Goal: Information Seeking & Learning: Learn about a topic

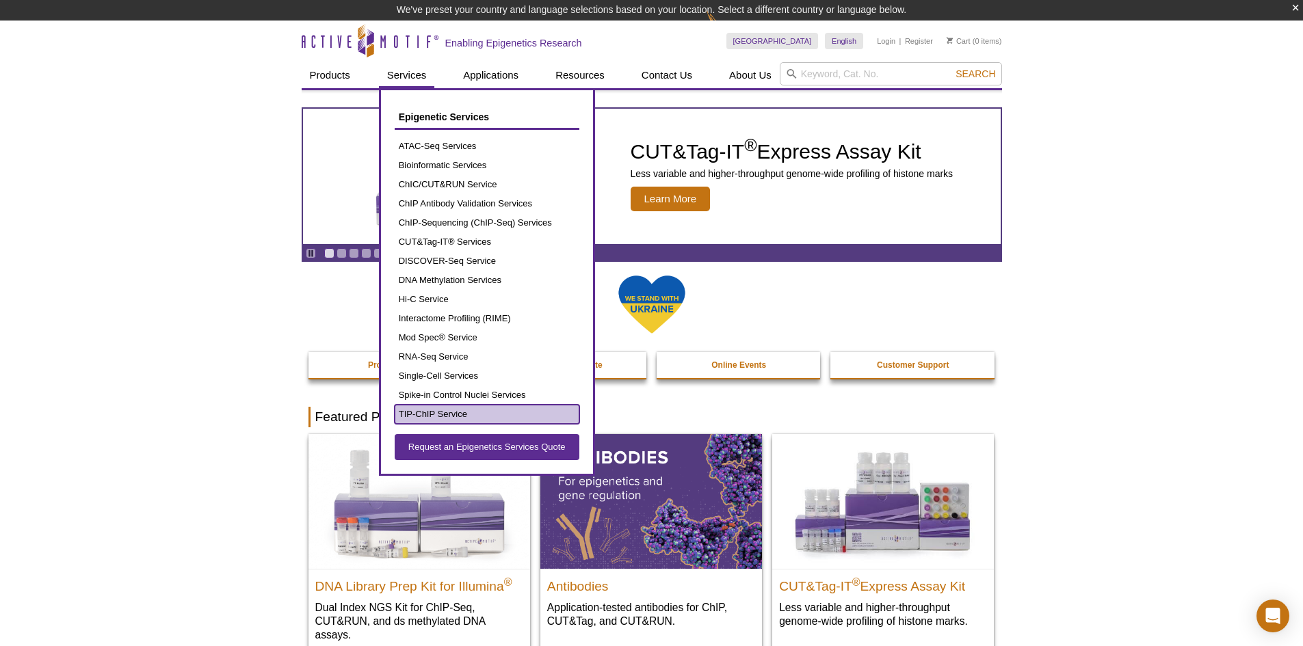
click at [428, 415] on link "TIP-ChIP Service" at bounding box center [487, 414] width 185 height 19
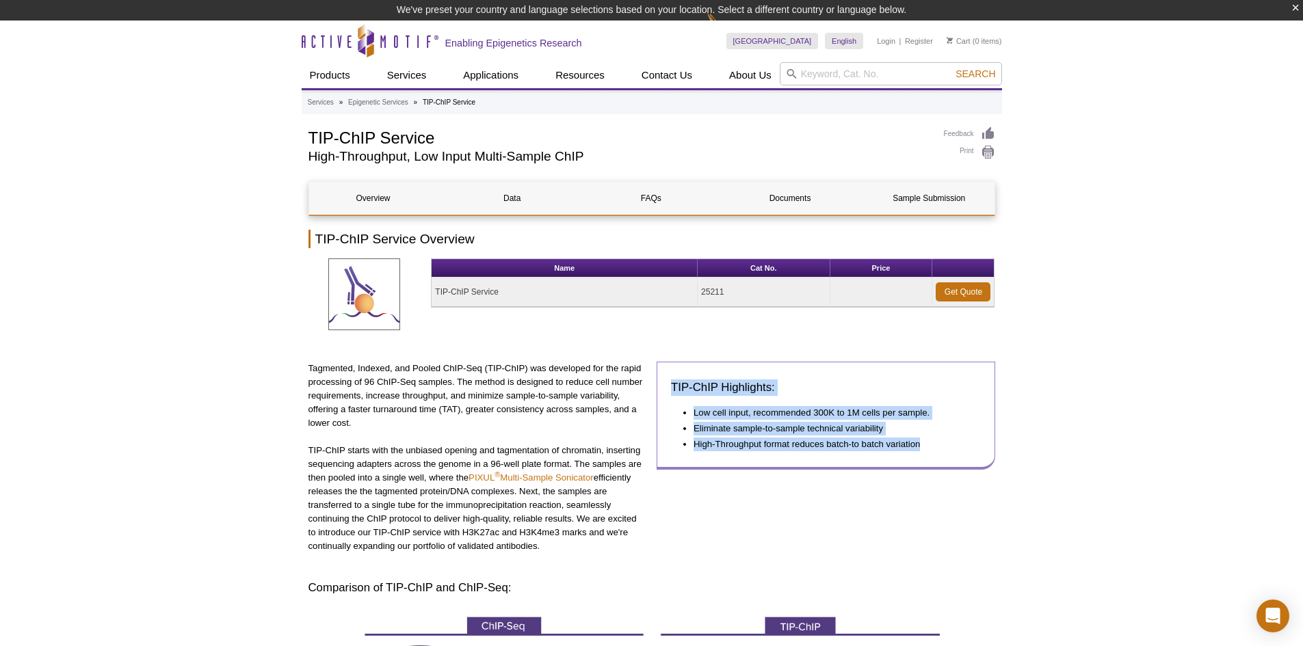
drag, startPoint x: 666, startPoint y: 384, endPoint x: 949, endPoint y: 445, distance: 289.0
click at [949, 445] on div "TIP-ChIP Highlights: Low cell input, recommended 300K to 1M cells per sample. E…" at bounding box center [826, 415] width 339 height 107
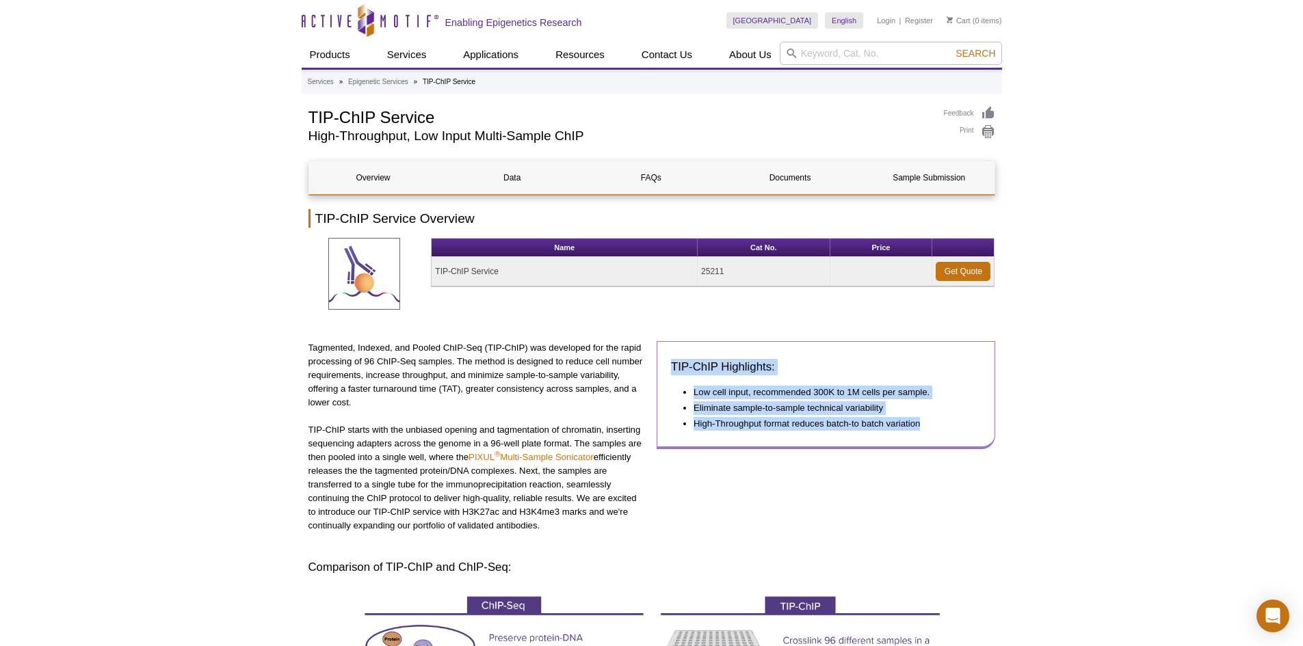
copy div "TIP-ChIP Highlights: Low cell input, recommended 300K to 1M cells per sample. E…"
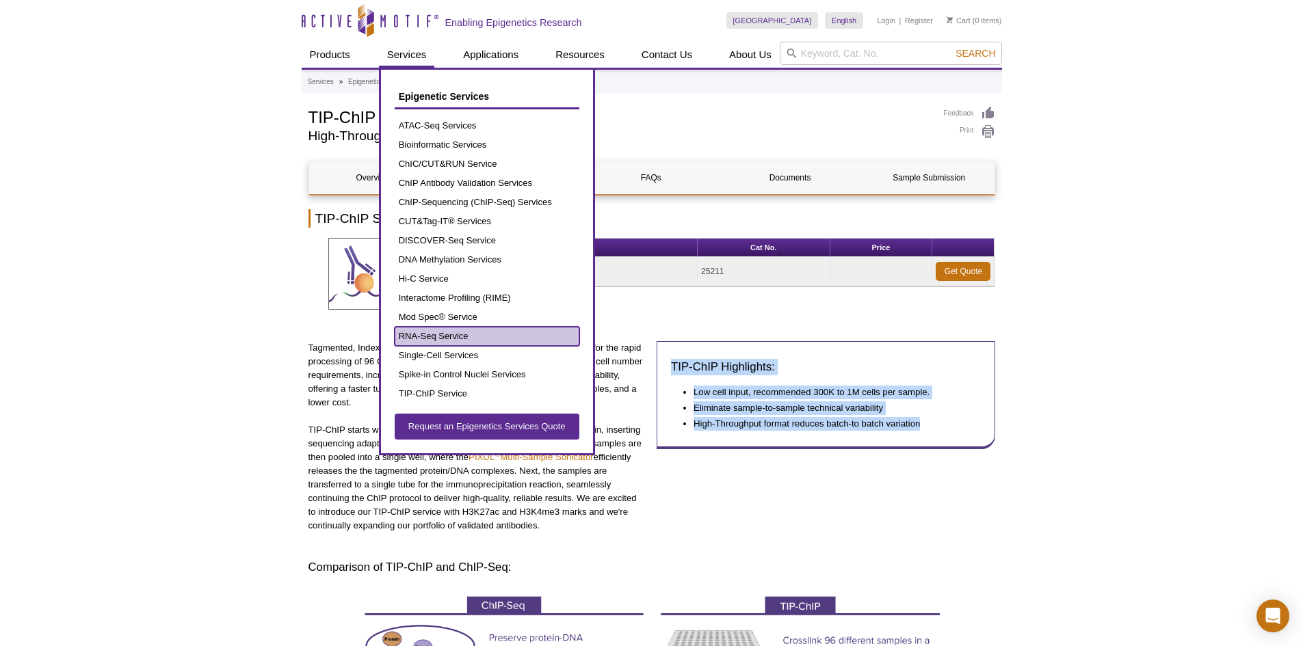
click at [435, 337] on link "RNA-Seq Service" at bounding box center [487, 336] width 185 height 19
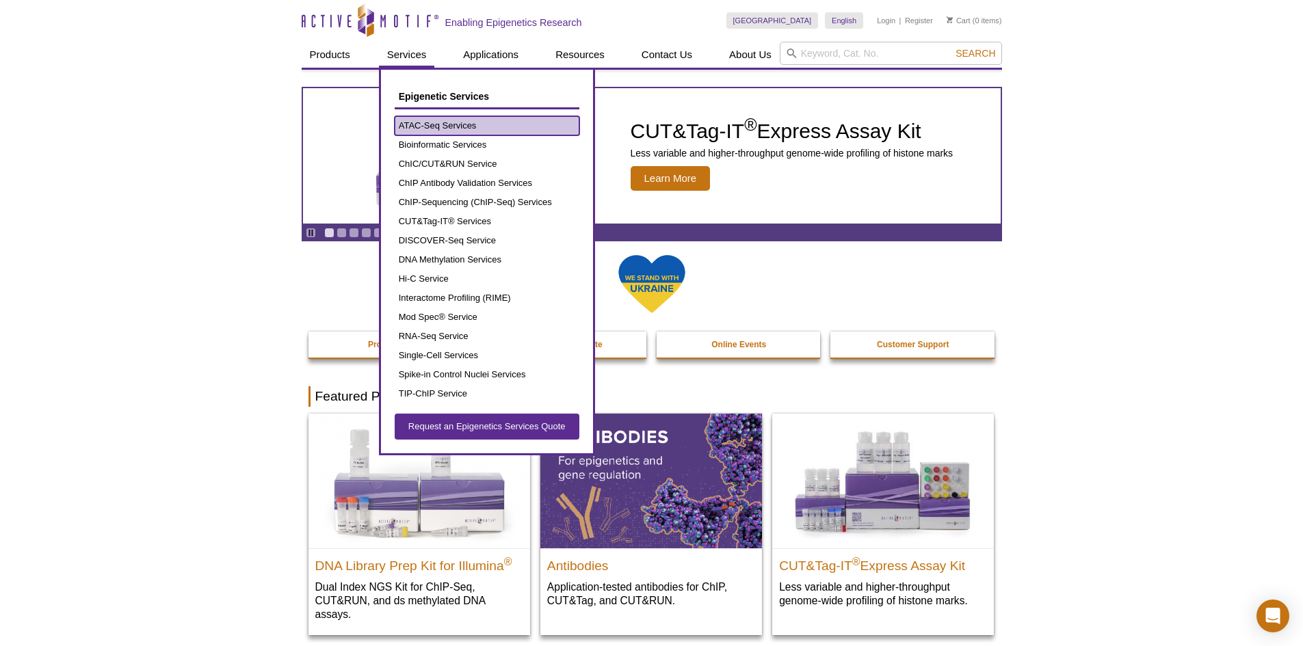
click at [454, 126] on link "ATAC-Seq Services" at bounding box center [487, 125] width 185 height 19
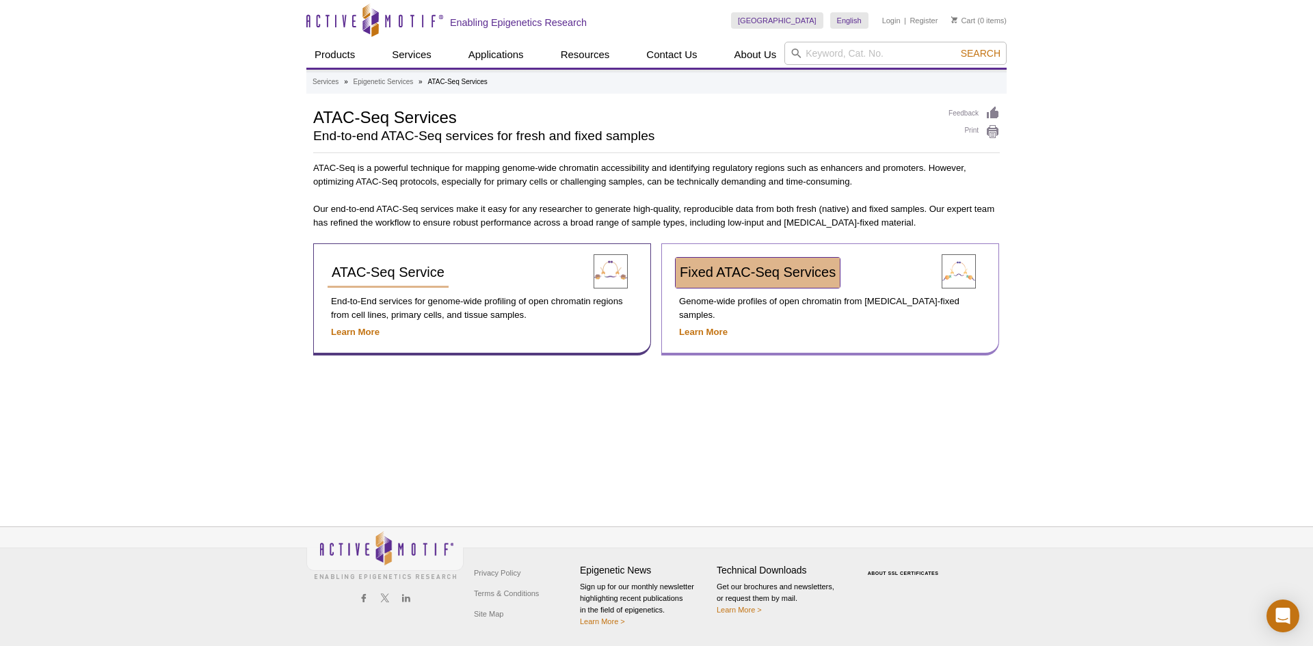
click at [722, 280] on link "Fixed ATAC-Seq Services" at bounding box center [758, 273] width 164 height 30
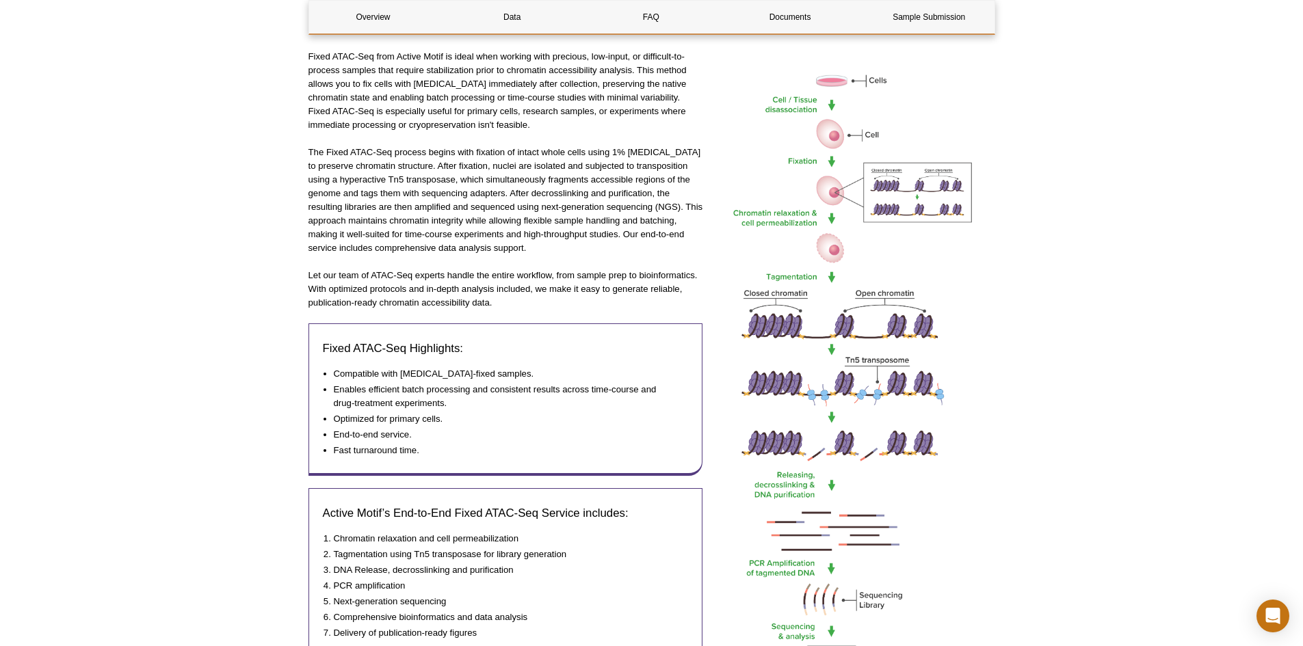
scroll to position [342, 0]
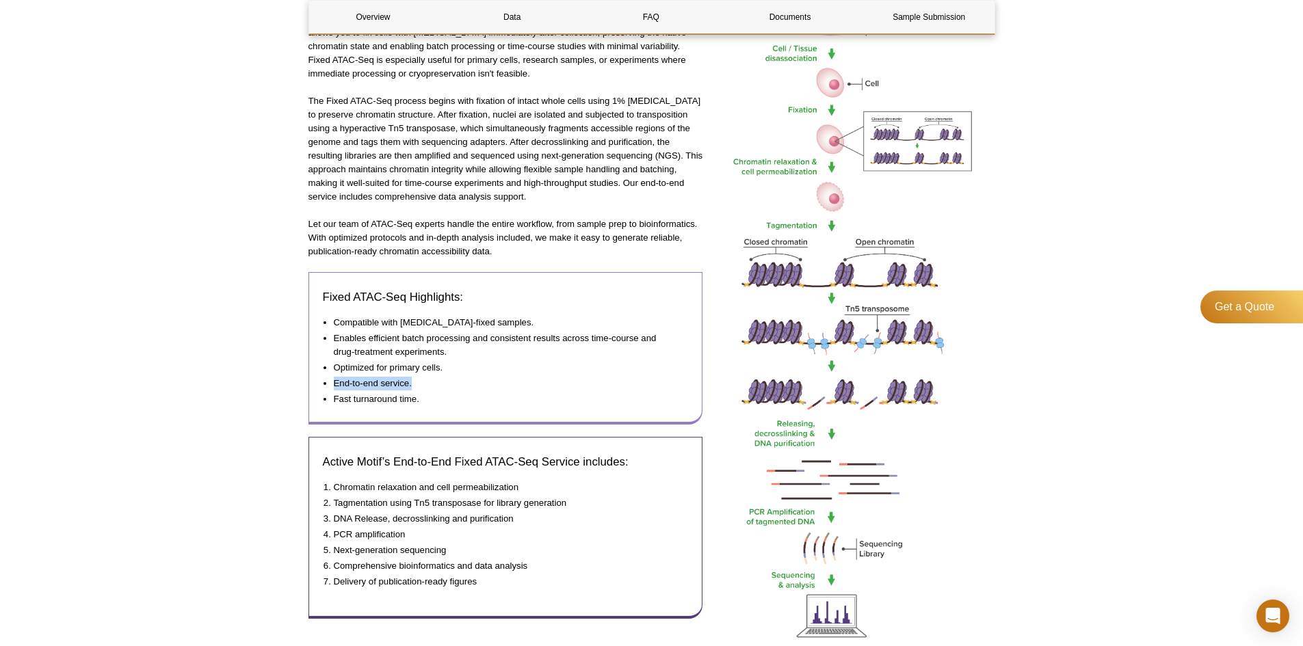
drag, startPoint x: 414, startPoint y: 387, endPoint x: 325, endPoint y: 387, distance: 88.9
click at [334, 387] on li "End-to-end service." at bounding box center [504, 384] width 341 height 14
copy li "End-to-end service."
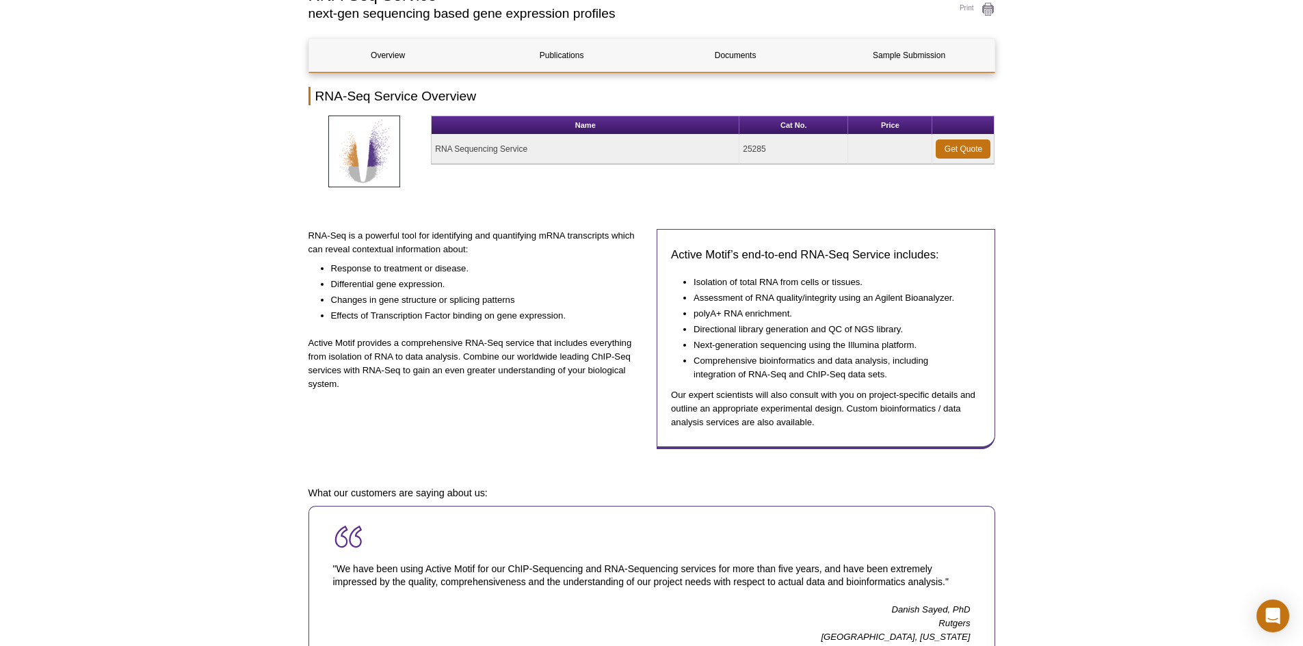
scroll to position [137, 0]
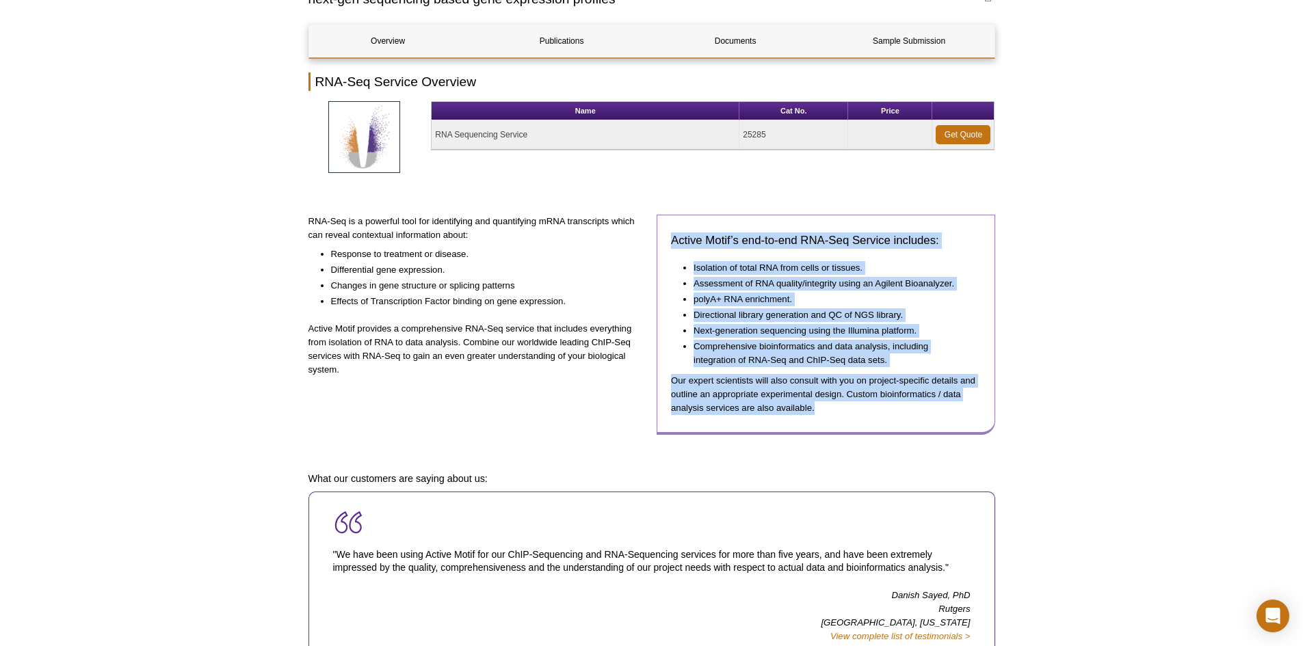
drag, startPoint x: 672, startPoint y: 237, endPoint x: 837, endPoint y: 418, distance: 245.0
click at [837, 418] on div "Active Motif’s end-to-end RNA-Seq Service includes: Isolation of total RNA from…" at bounding box center [826, 325] width 339 height 220
copy div "Active Motif’s end-to-end RNA-Seq Service includes: Isolation of total RNA from…"
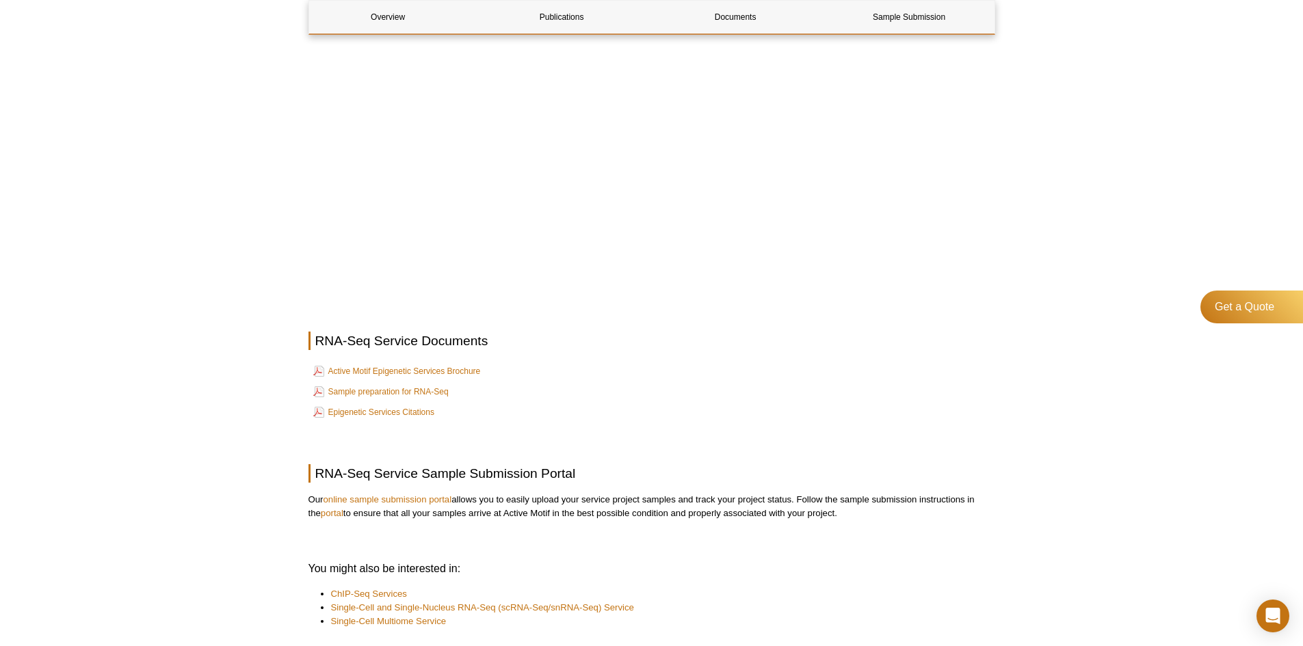
scroll to position [1163, 0]
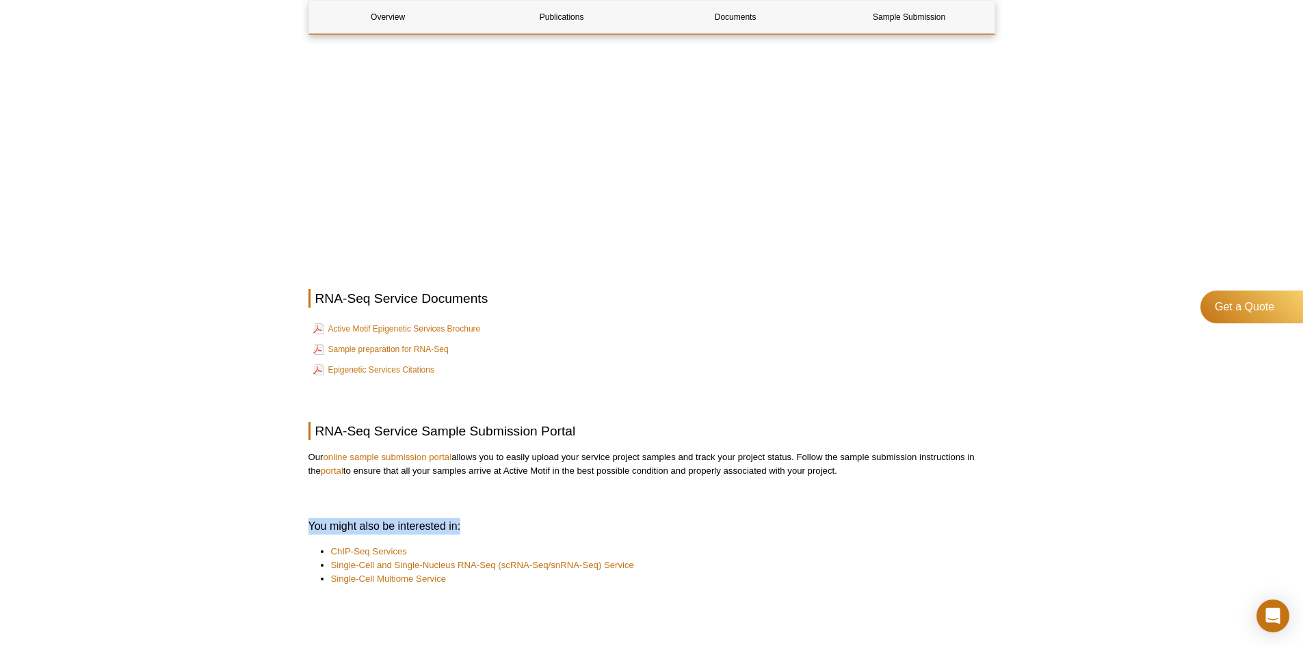
drag, startPoint x: 474, startPoint y: 528, endPoint x: 302, endPoint y: 509, distance: 172.8
copy h3 "You might also be interested in:"
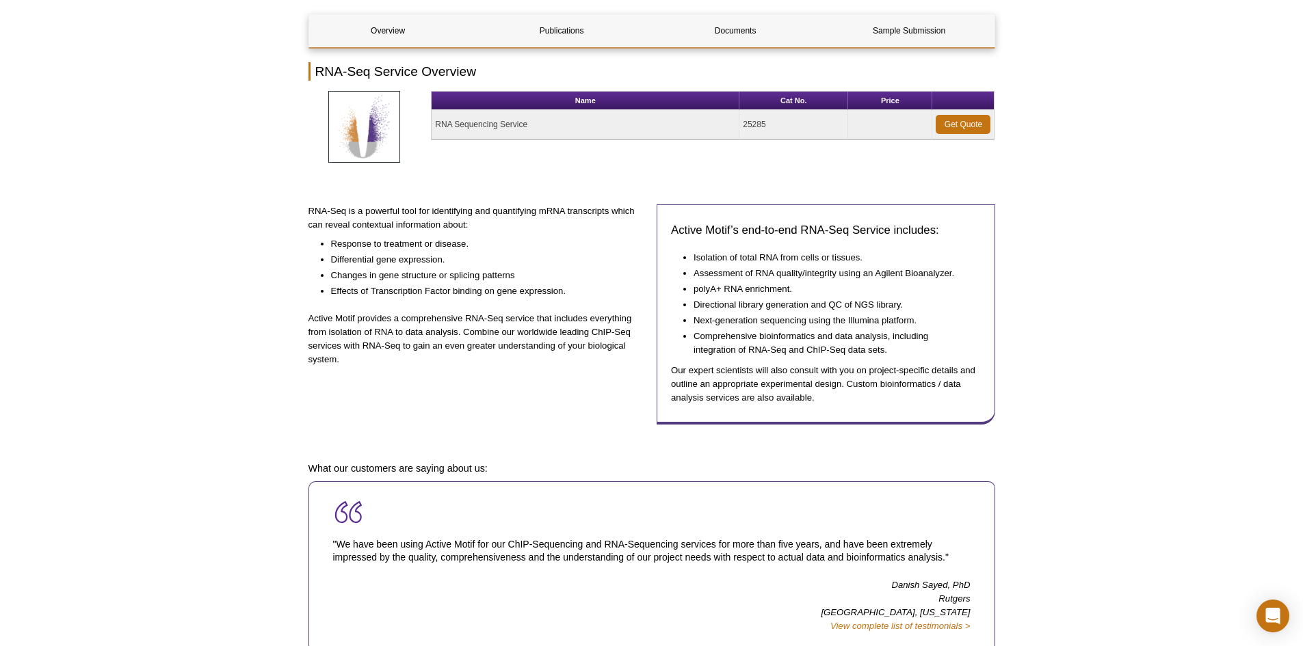
scroll to position [68, 0]
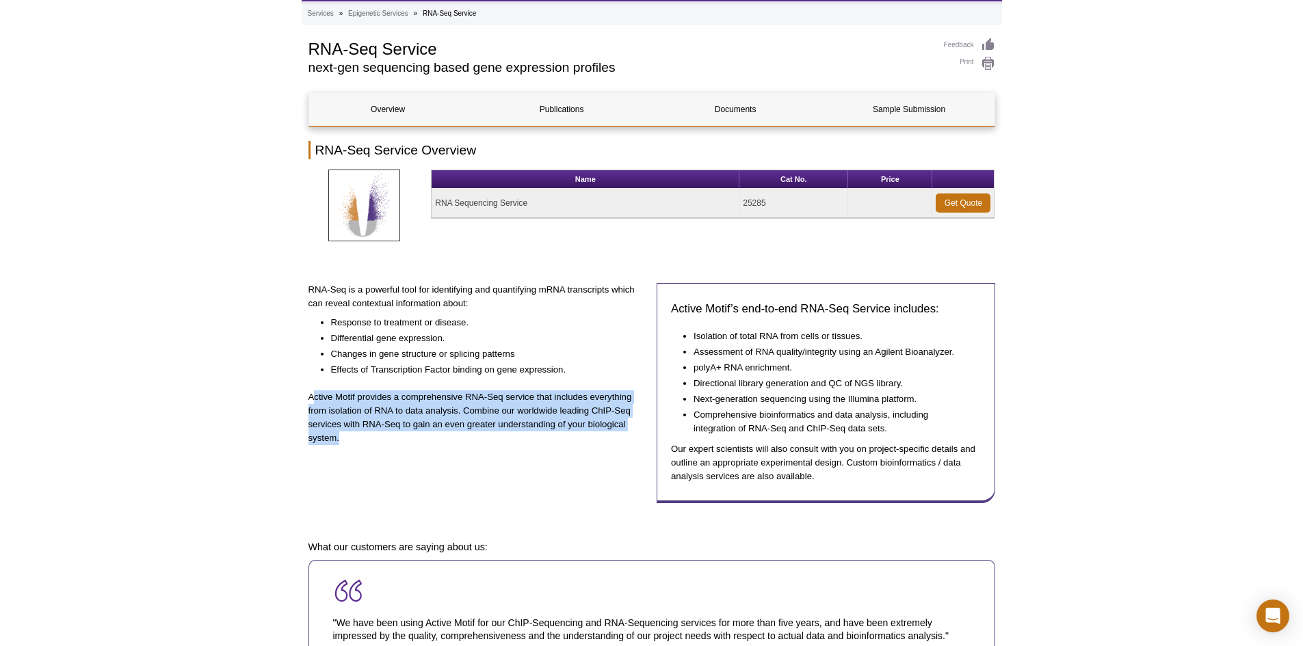
drag, startPoint x: 312, startPoint y: 394, endPoint x: 341, endPoint y: 443, distance: 57.4
click at [358, 443] on p "Active Motif provides a comprehensive RNA-Seq service that includes everything …" at bounding box center [478, 418] width 339 height 55
click at [341, 443] on p "Active Motif provides a comprehensive RNA-Seq service that includes everything …" at bounding box center [478, 418] width 339 height 55
drag, startPoint x: 349, startPoint y: 443, endPoint x: 297, endPoint y: 391, distance: 73.5
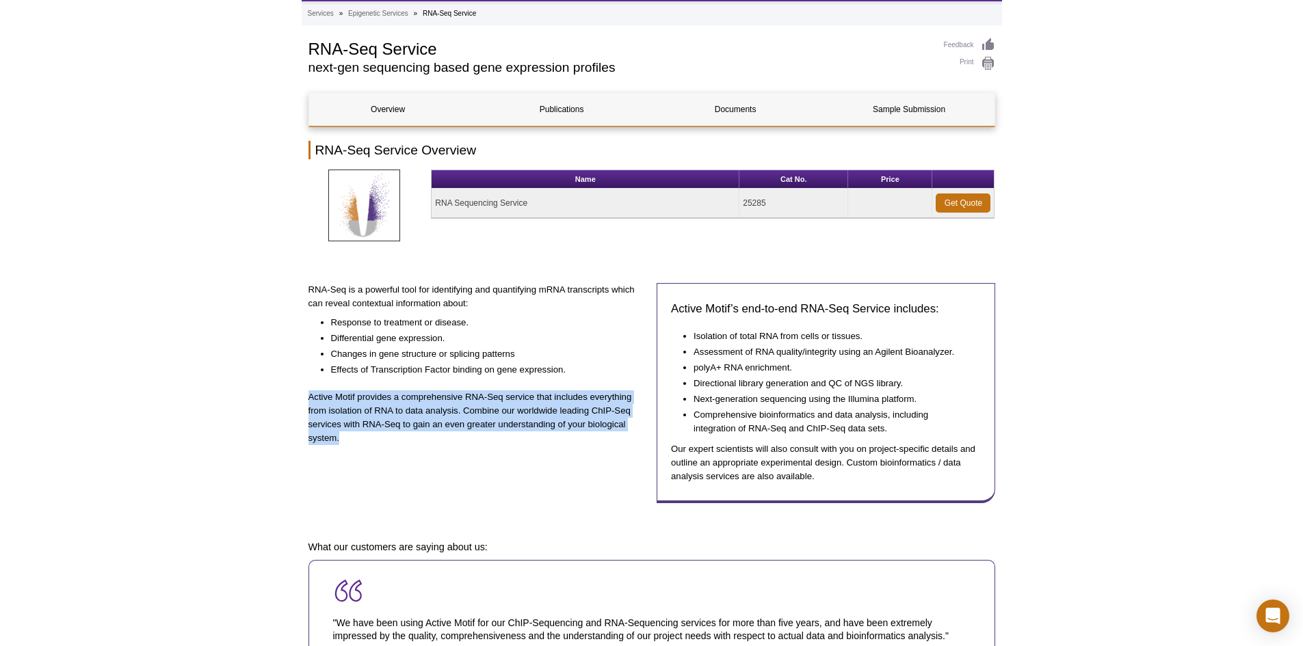
copy p "Active Motif provides a comprehensive RNA-Seq service that includes everything …"
